Goal: Information Seeking & Learning: Check status

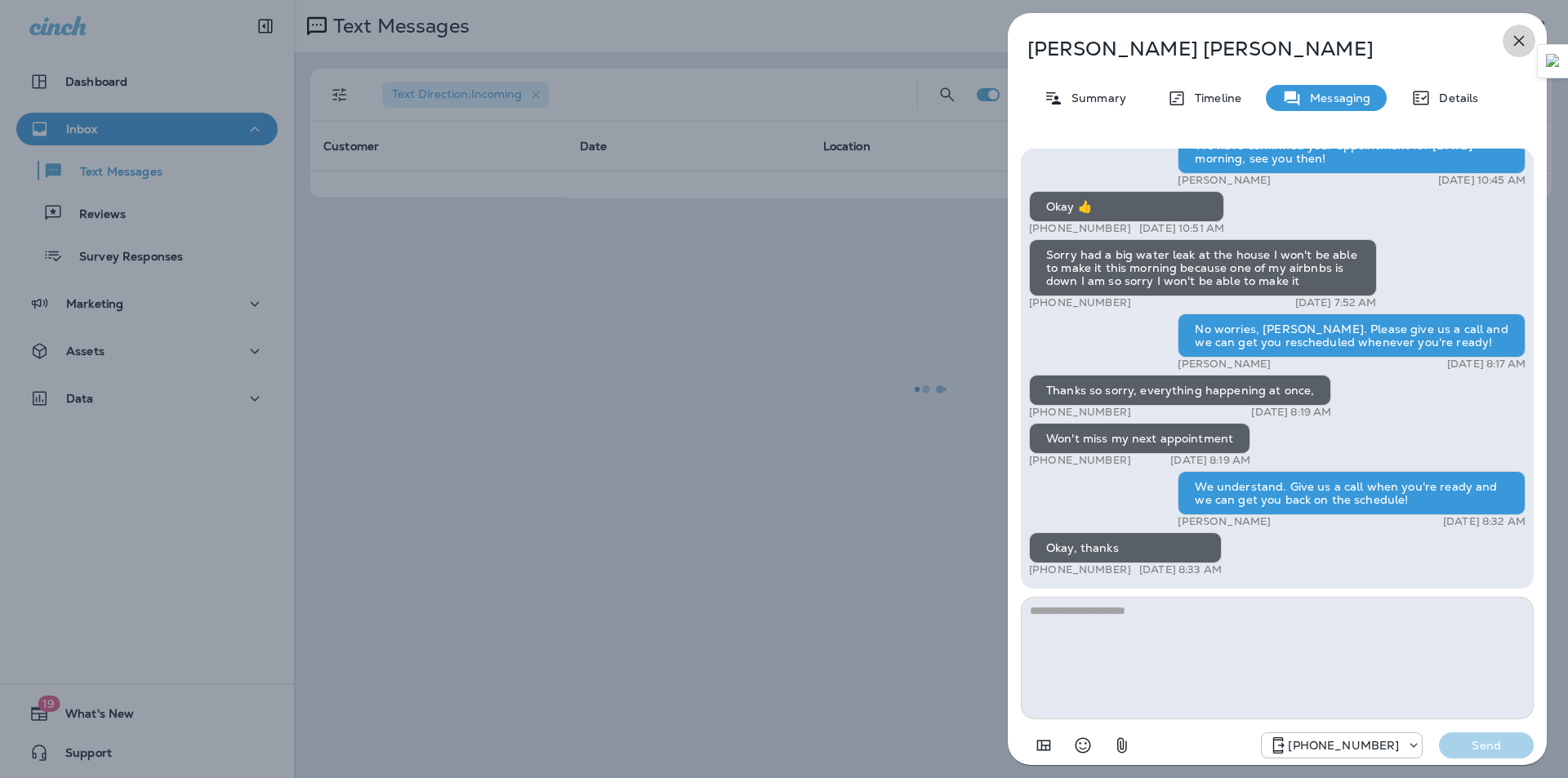
click at [1514, 46] on icon "button" at bounding box center [1519, 41] width 10 height 10
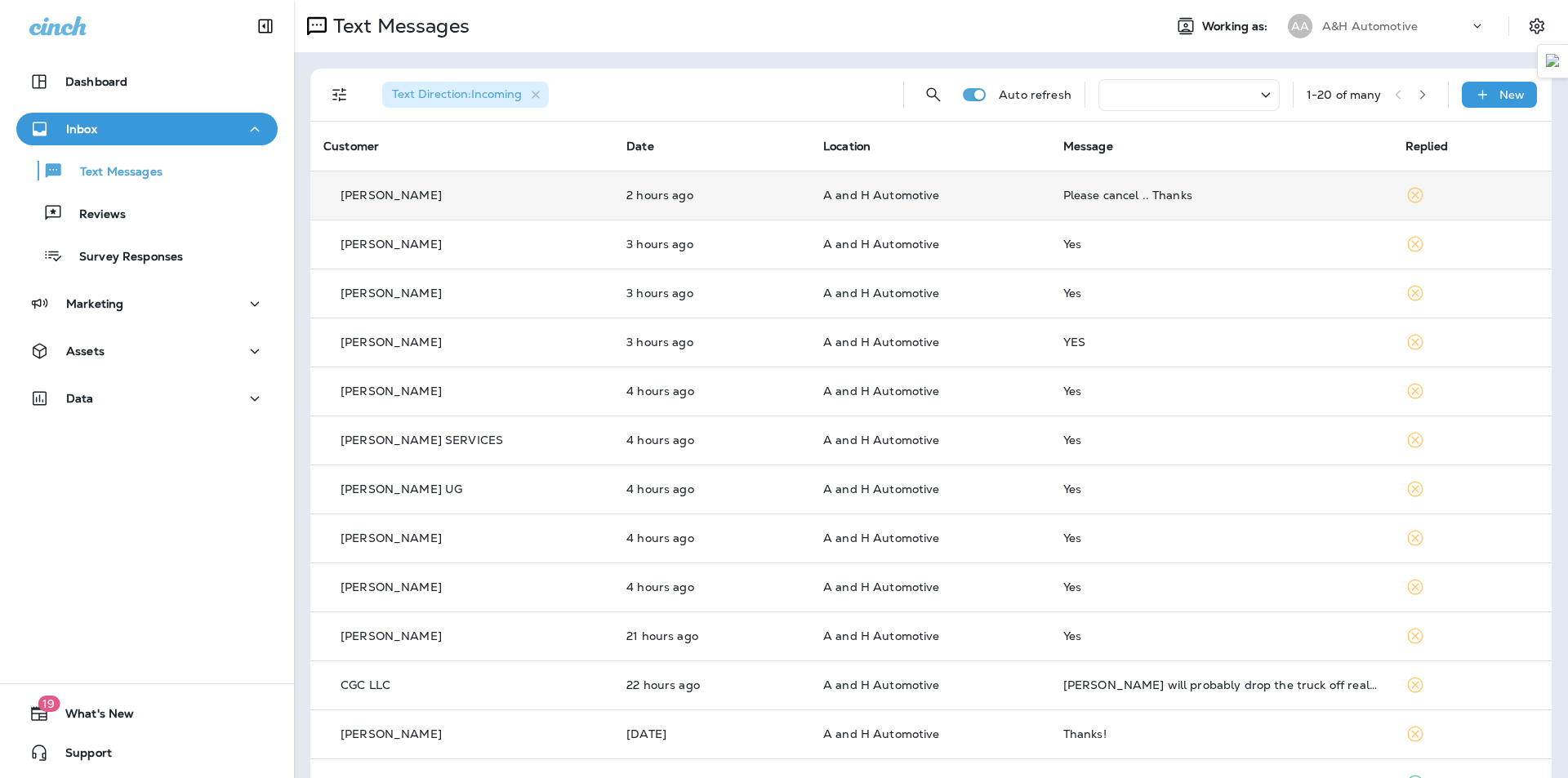
click at [1184, 185] on td "Please cancel .. Thanks" at bounding box center [1221, 195] width 342 height 49
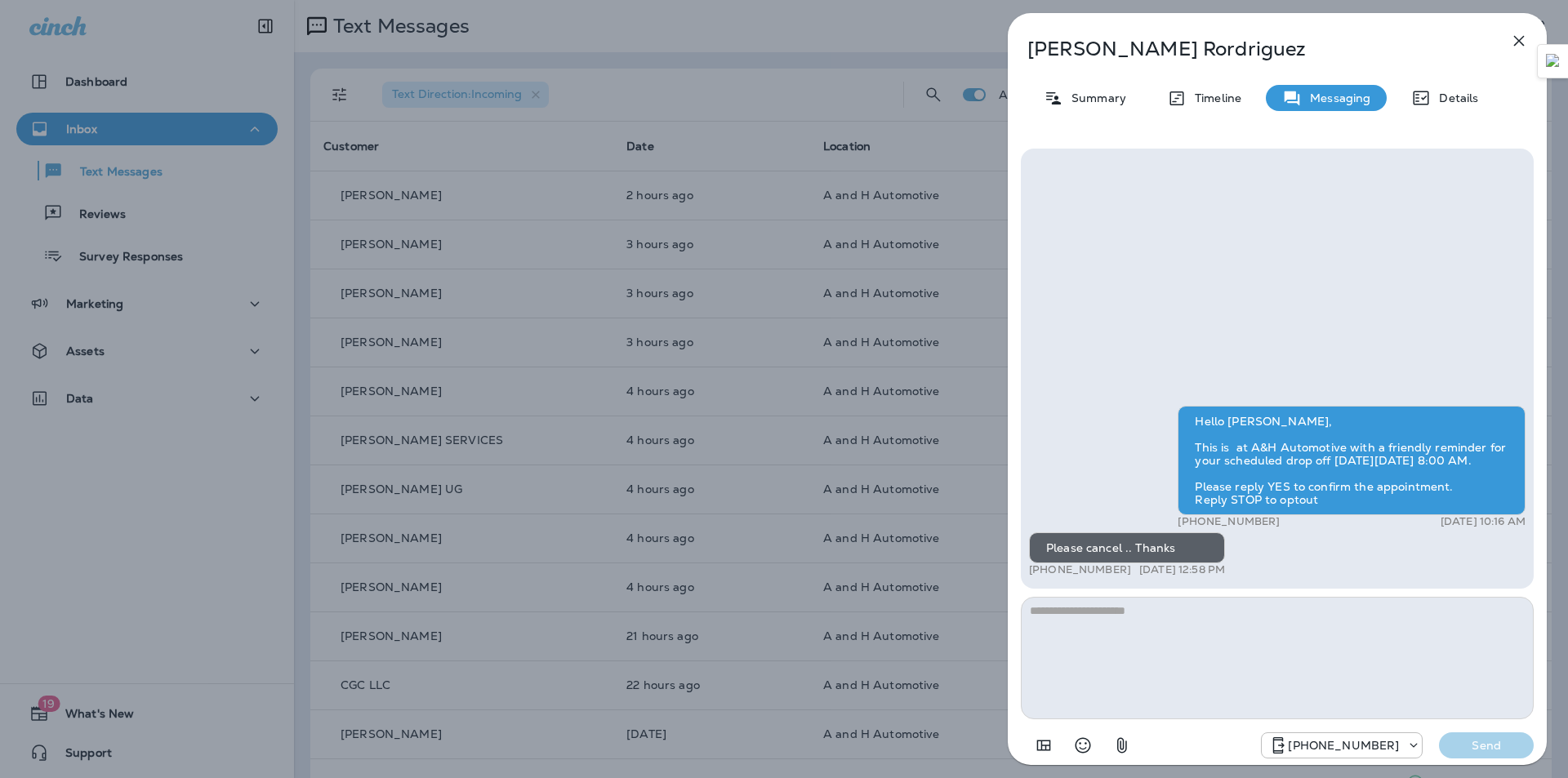
click at [1515, 34] on icon "button" at bounding box center [1519, 40] width 20 height 20
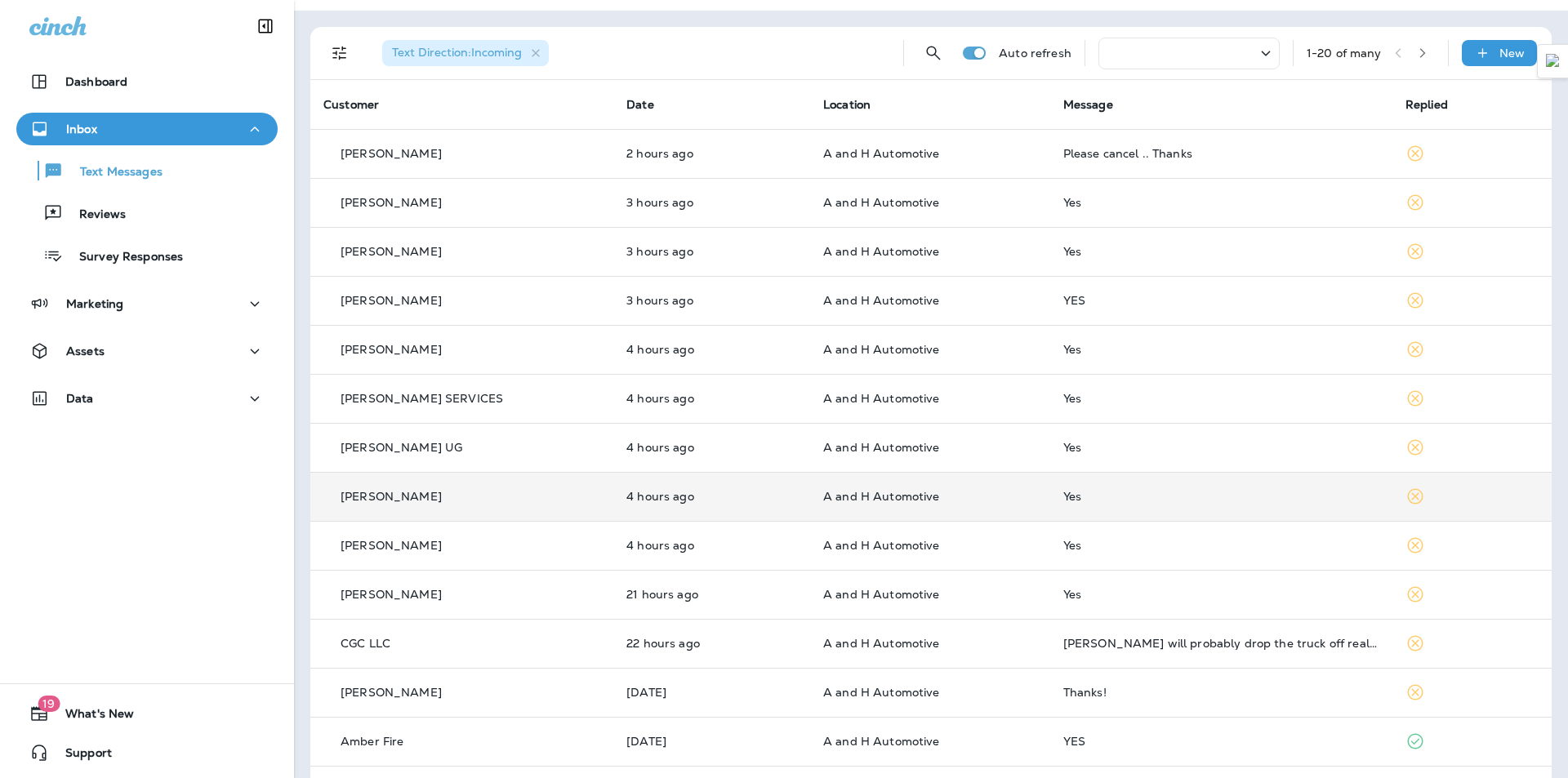
scroll to position [82, 0]
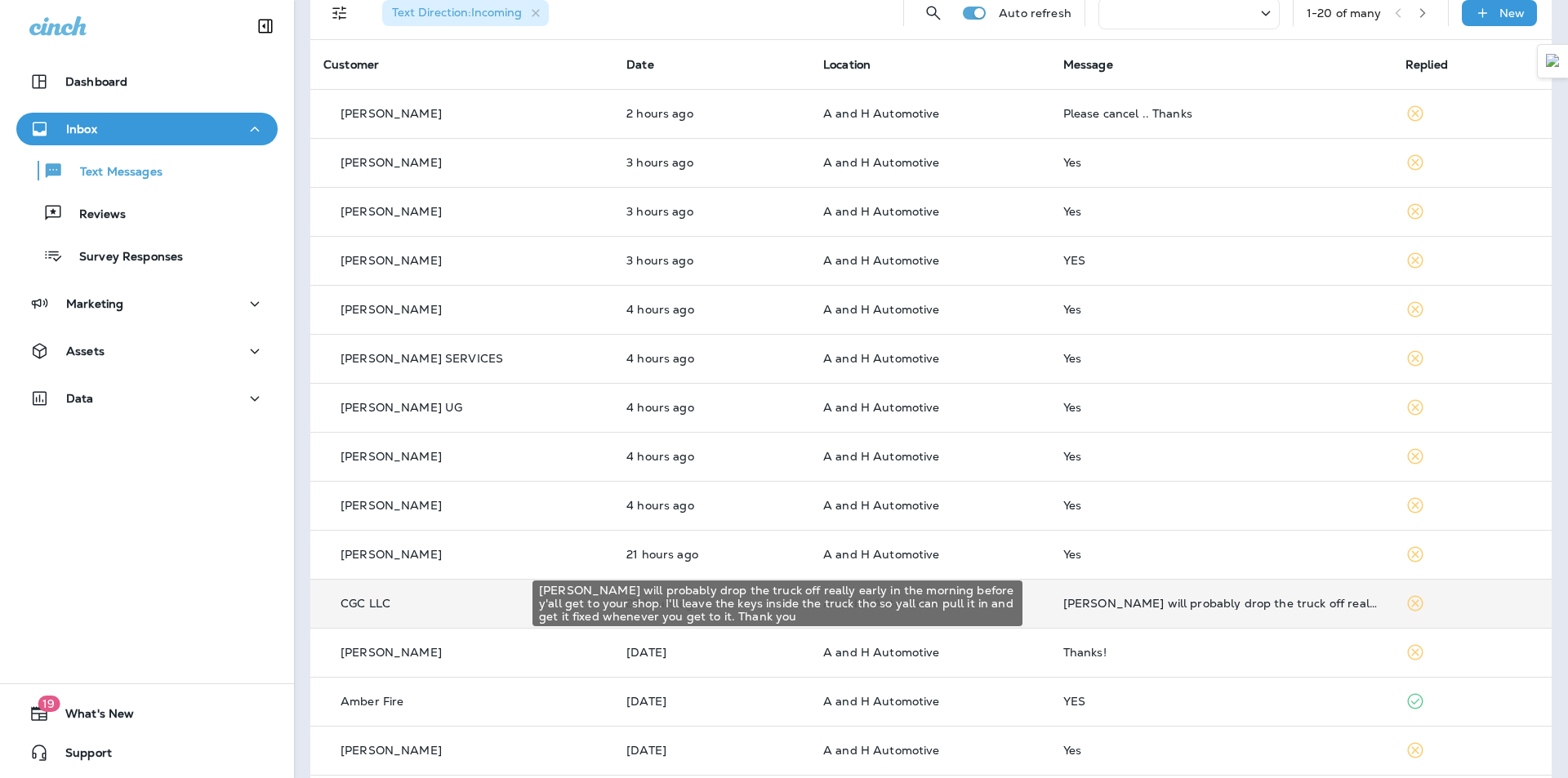
click at [1171, 607] on div "[PERSON_NAME] will probably drop the truck off really early in the morning befo…" at bounding box center [1221, 603] width 316 height 13
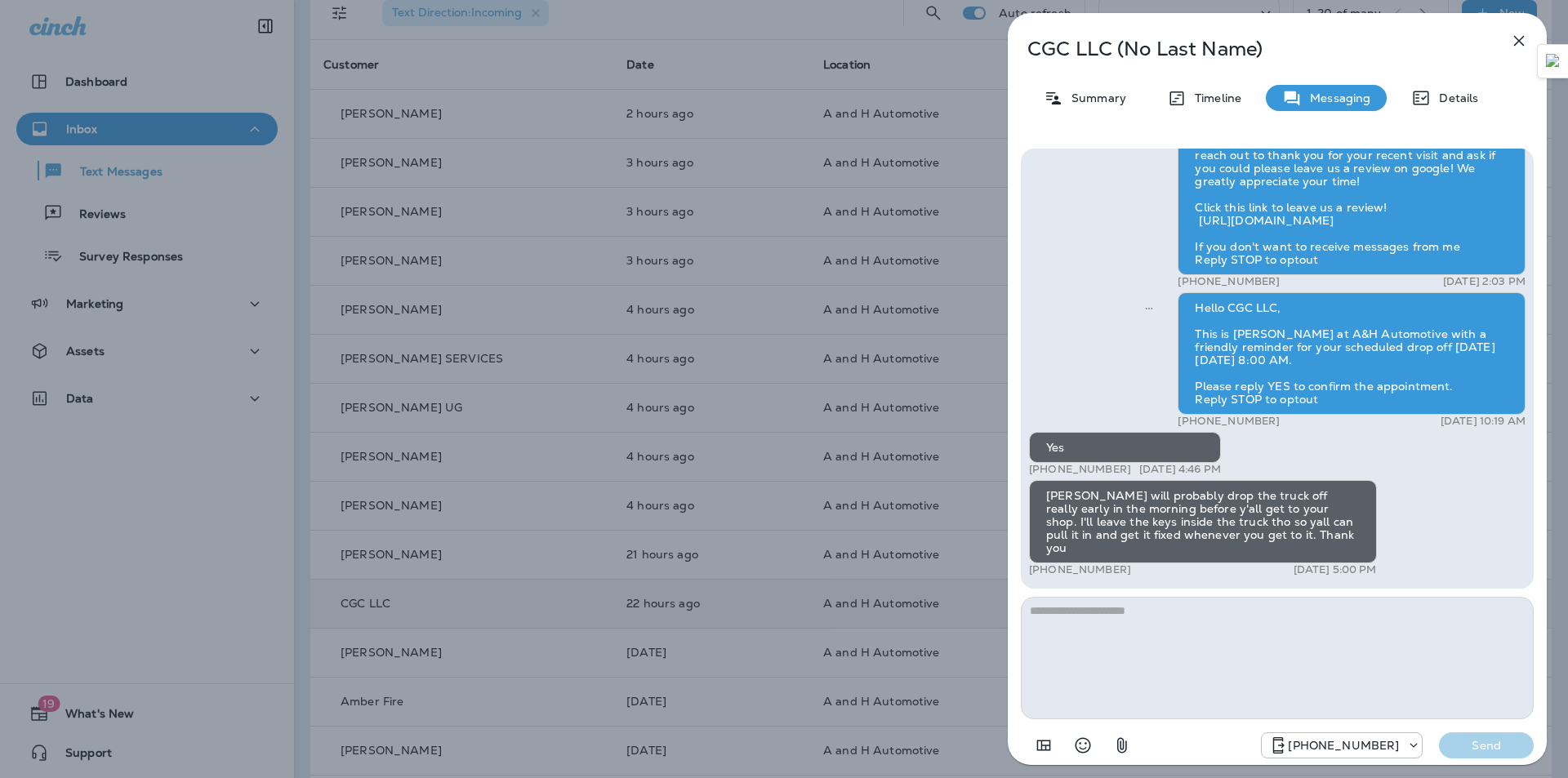
click at [1528, 45] on icon "button" at bounding box center [1519, 40] width 20 height 20
